Goal: Task Accomplishment & Management: Use online tool/utility

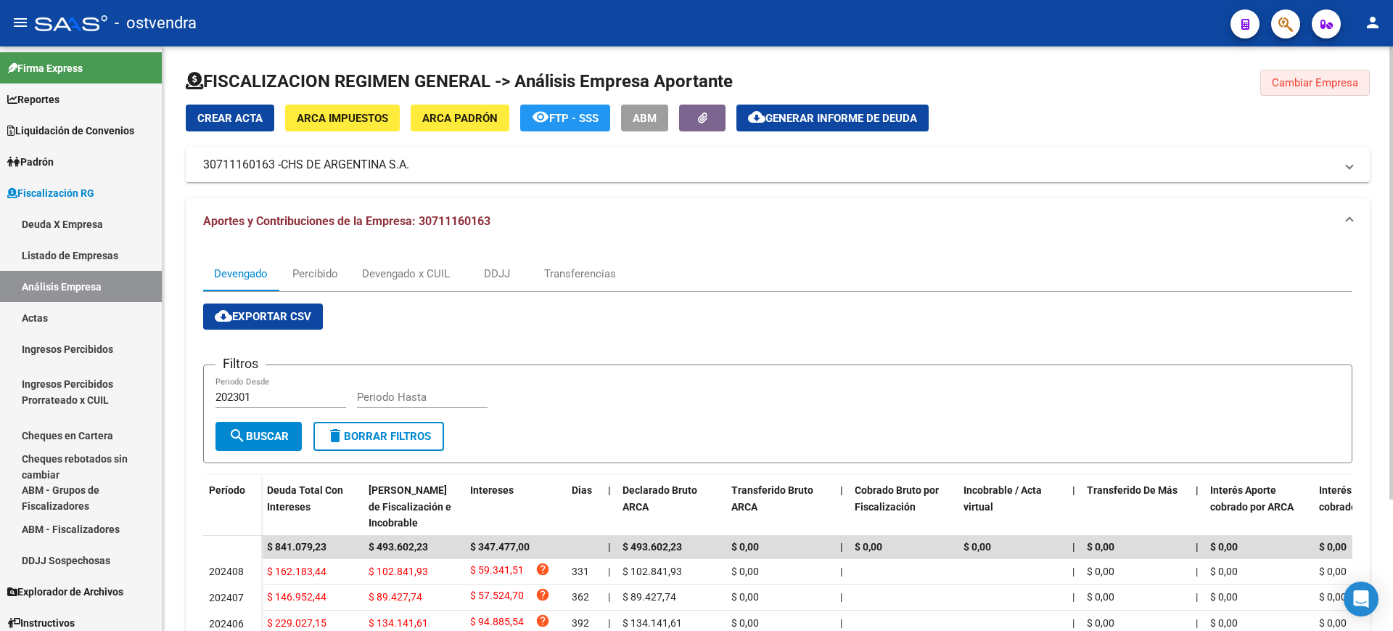
click at [1290, 77] on span "Cambiar Empresa" at bounding box center [1315, 82] width 86 height 13
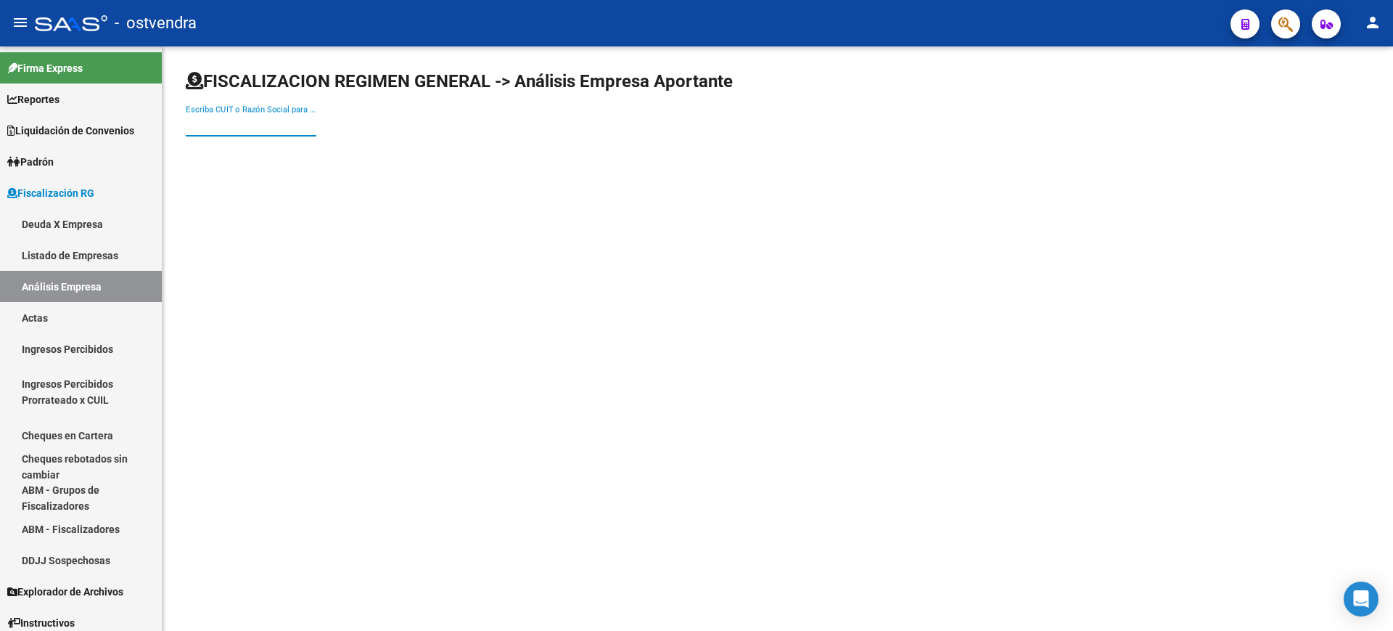
click at [235, 126] on input "Escriba CUIT o Razón Social para buscar" at bounding box center [251, 124] width 131 height 13
paste input "30500979824"
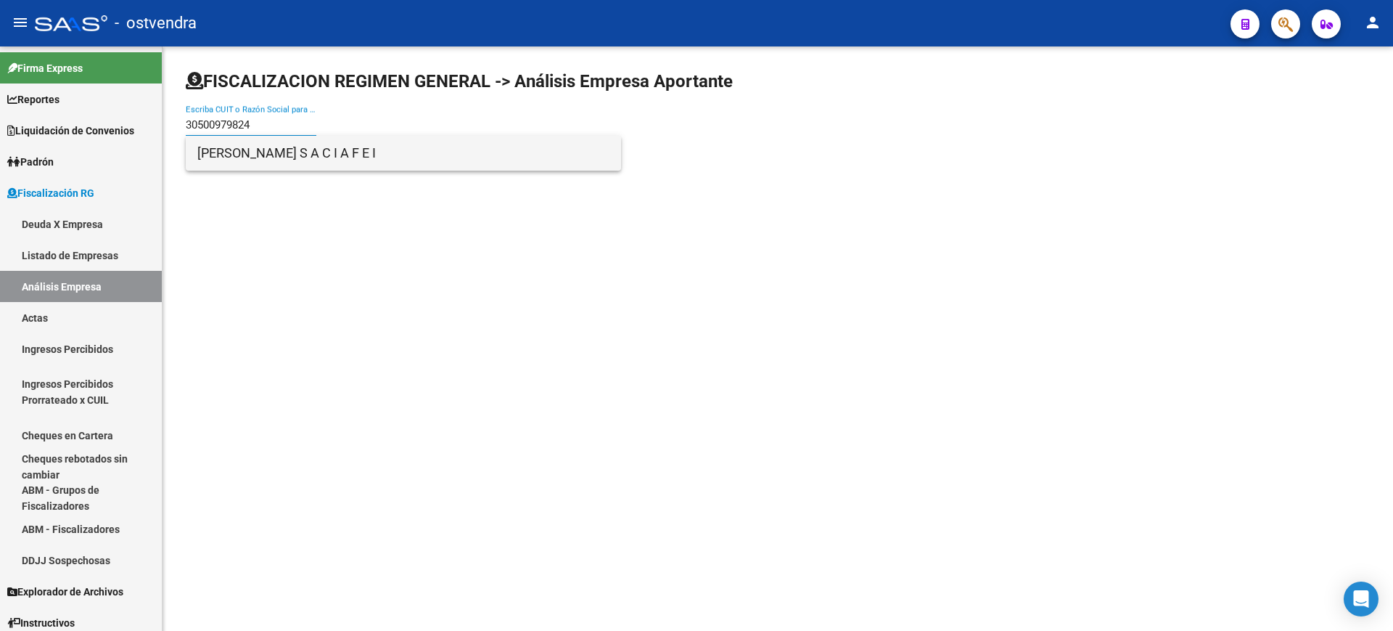
type input "30500979824"
click at [223, 146] on span "[PERSON_NAME] S A C I A F E I" at bounding box center [403, 153] width 412 height 35
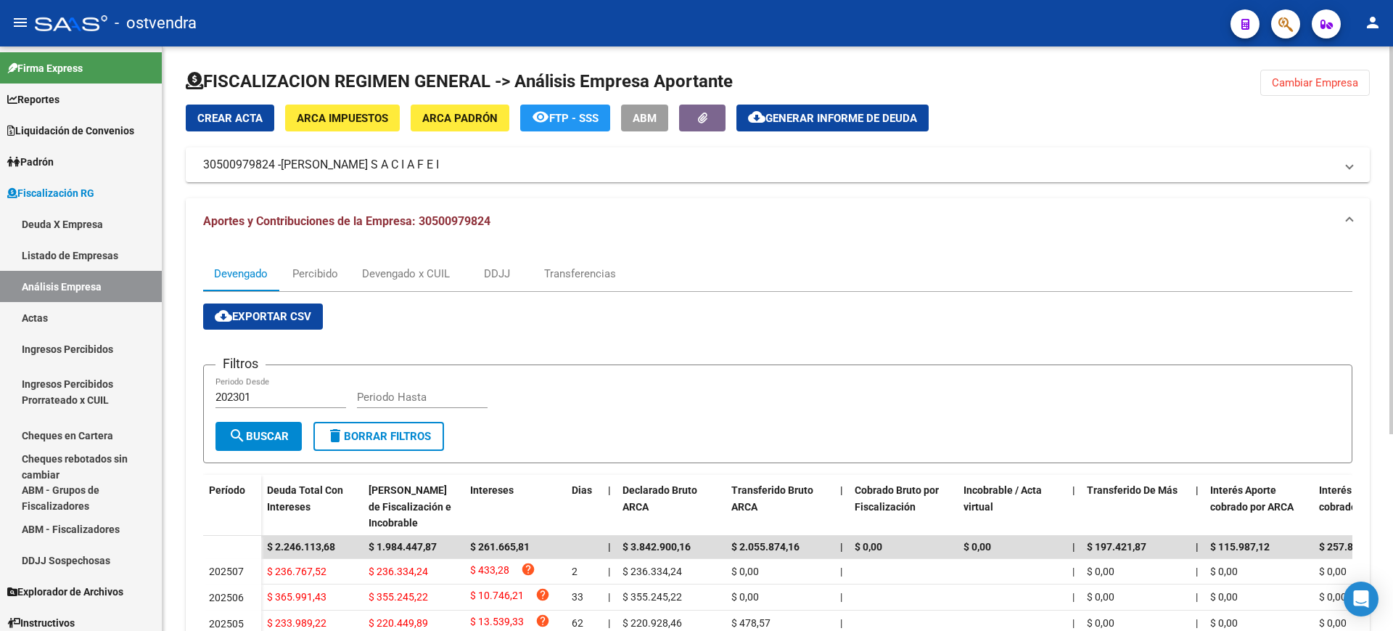
drag, startPoint x: 1311, startPoint y: 77, endPoint x: 1237, endPoint y: 124, distance: 87.2
click at [1311, 77] on span "Cambiar Empresa" at bounding box center [1315, 82] width 86 height 13
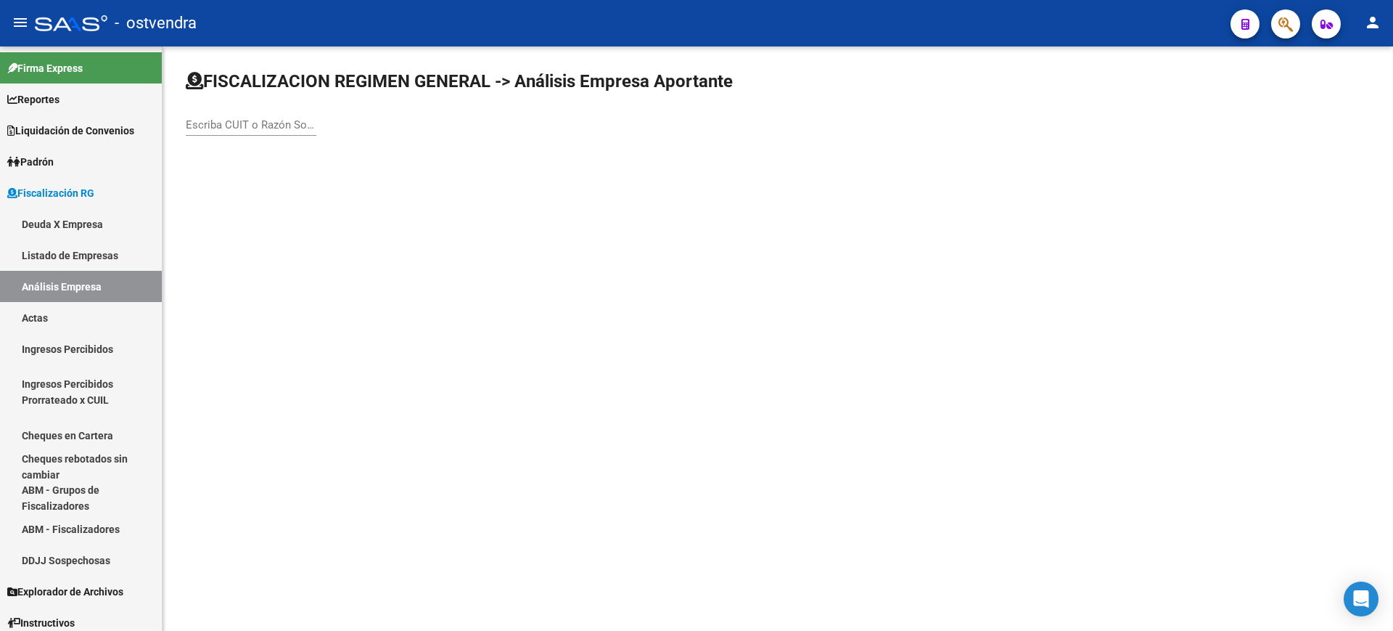
click at [226, 123] on input "Escriba CUIT o Razón Social para buscar" at bounding box center [251, 124] width 131 height 13
paste input "30717651185"
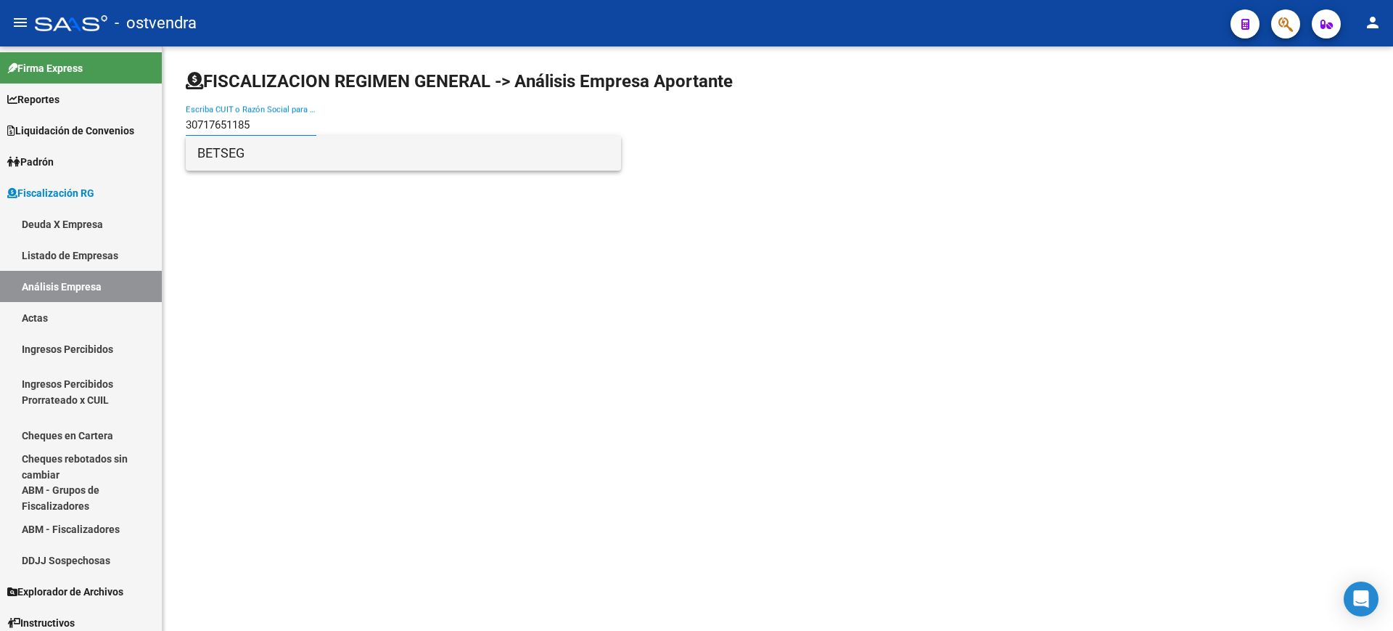
type input "30717651185"
click at [215, 153] on span "BETSEG" at bounding box center [403, 153] width 412 height 35
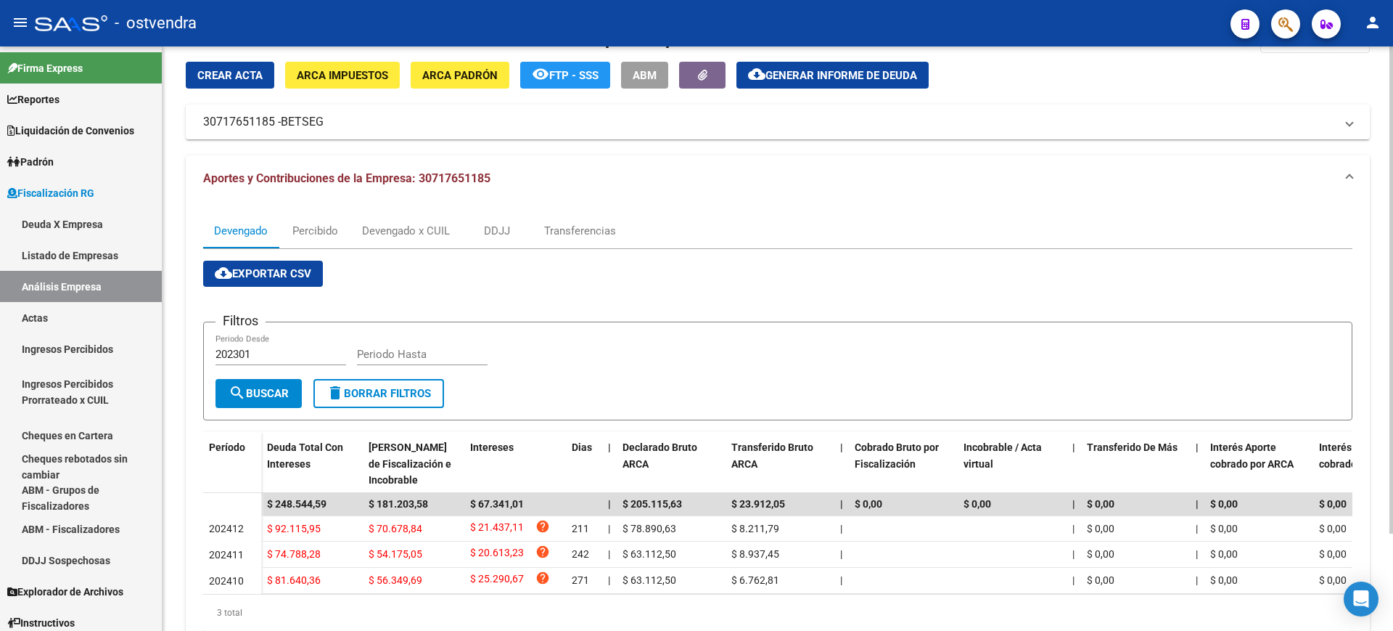
scroll to position [91, 0]
